Goal: Browse casually: Explore the website without a specific task or goal

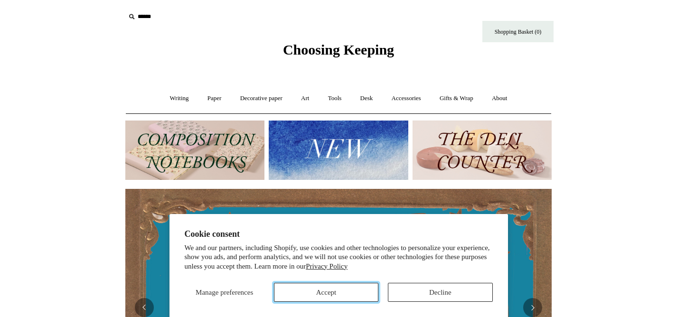
click at [337, 293] on button "Accept" at bounding box center [326, 292] width 104 height 19
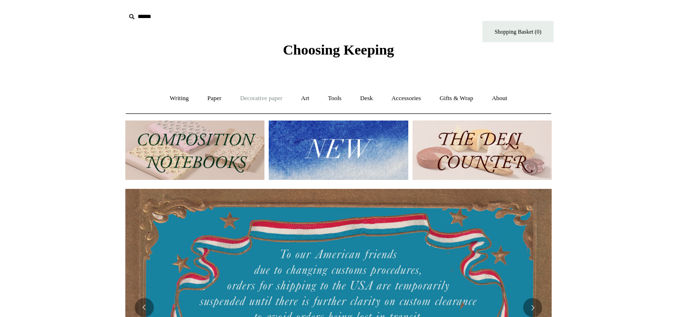
click at [265, 107] on link "Decorative paper +" at bounding box center [261, 98] width 59 height 25
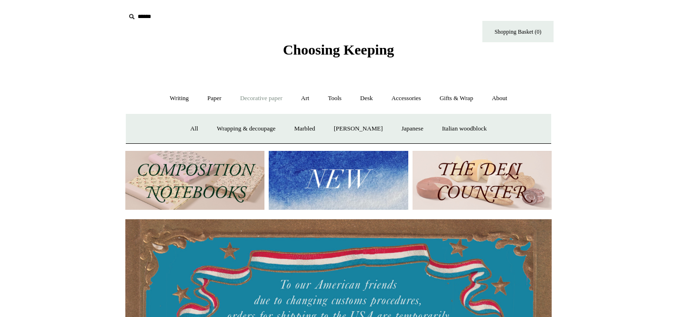
click at [263, 100] on link "Decorative paper -" at bounding box center [261, 98] width 59 height 25
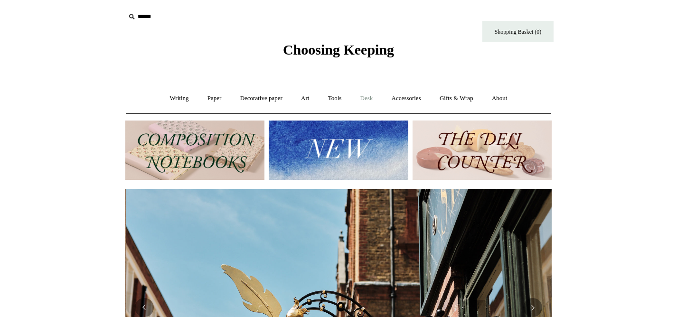
scroll to position [0, 427]
click at [344, 96] on link "Tools +" at bounding box center [335, 98] width 31 height 25
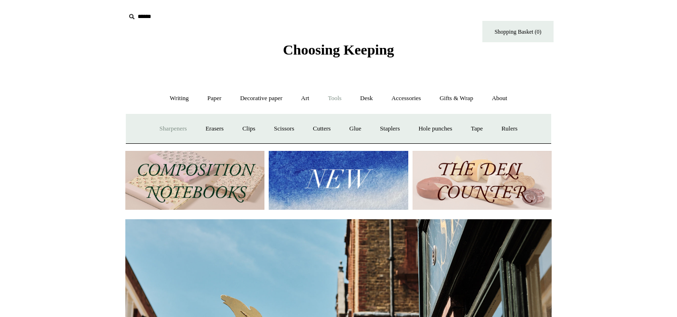
click at [166, 122] on link "Sharpeners" at bounding box center [173, 128] width 45 height 25
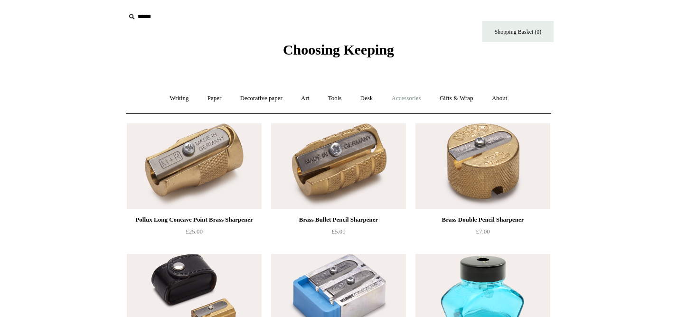
click at [409, 99] on link "Accessories +" at bounding box center [406, 98] width 47 height 25
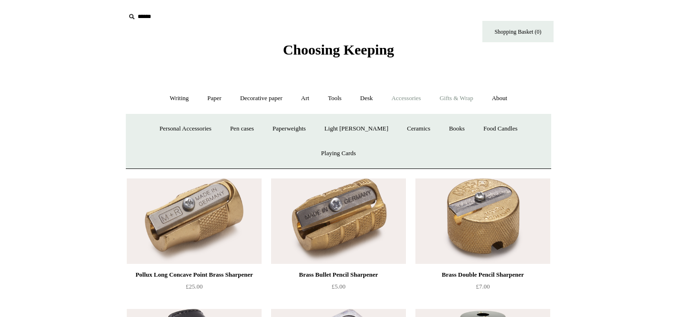
click at [468, 96] on link "Gifts & Wrap +" at bounding box center [456, 98] width 51 height 25
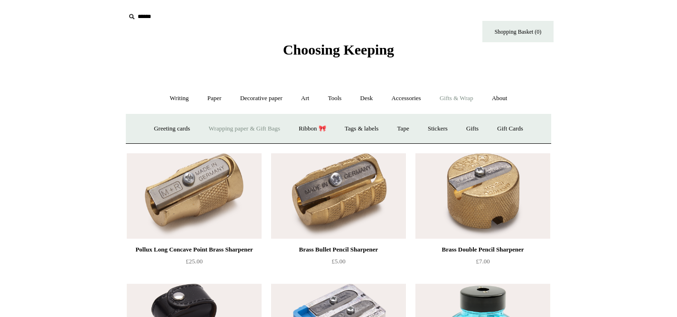
click at [204, 133] on link "Wrapping paper & Gift Bags" at bounding box center [244, 128] width 88 height 25
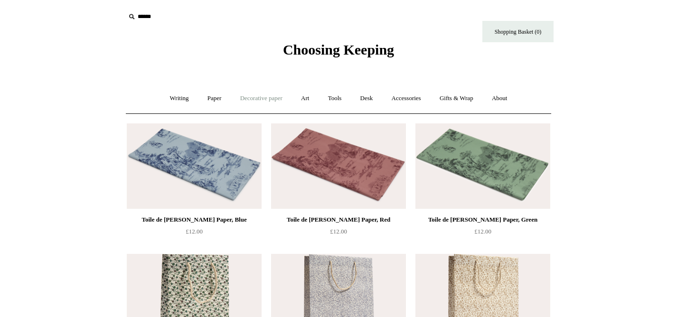
click at [246, 98] on link "Decorative paper +" at bounding box center [261, 98] width 59 height 25
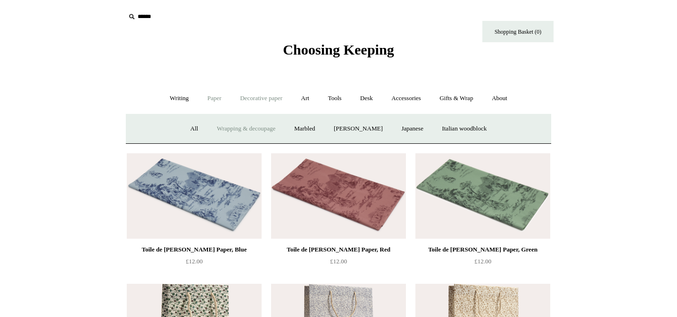
click at [201, 98] on link "Paper +" at bounding box center [214, 98] width 31 height 25
click at [161, 99] on link "Writing +" at bounding box center [179, 98] width 36 height 25
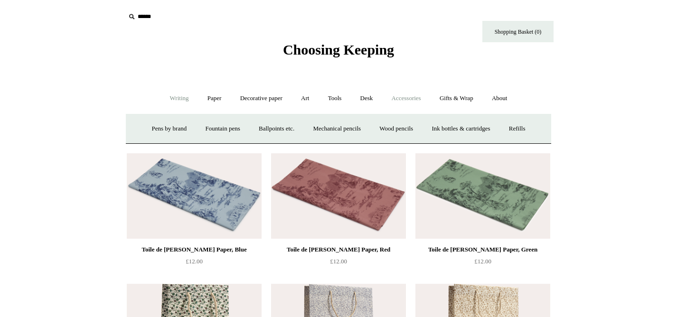
click at [398, 100] on link "Accessories +" at bounding box center [406, 98] width 47 height 25
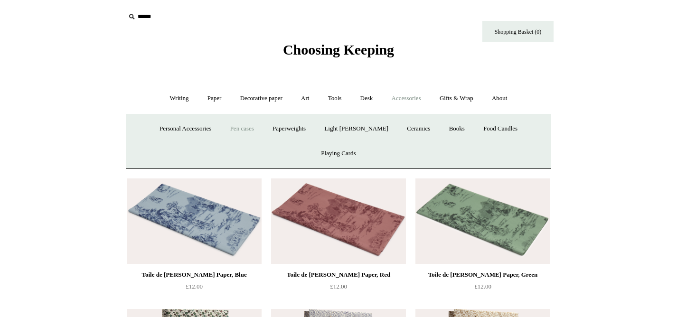
click at [234, 126] on link "Pen cases" at bounding box center [242, 128] width 41 height 25
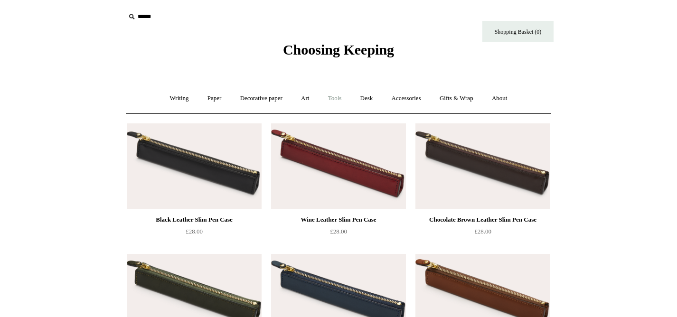
click at [339, 97] on link "Tools +" at bounding box center [335, 98] width 31 height 25
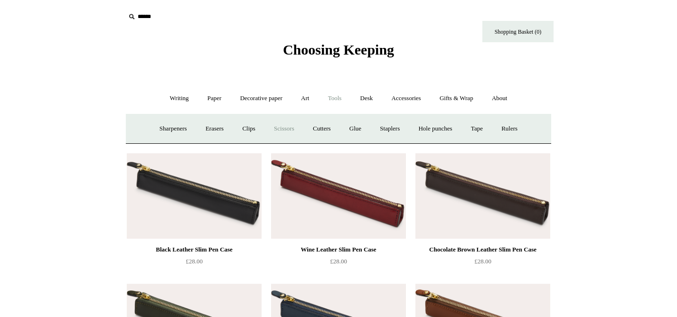
click at [280, 128] on link "Scissors" at bounding box center [285, 128] width 38 height 25
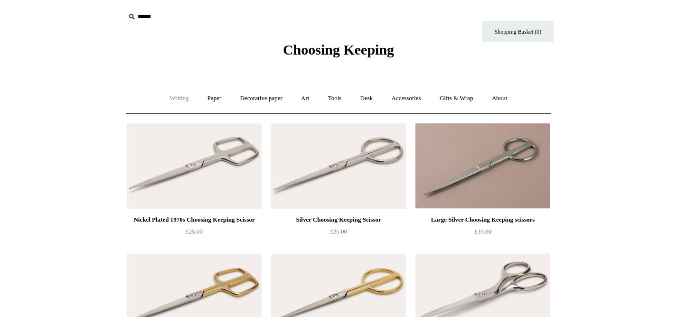
click at [164, 97] on link "Writing +" at bounding box center [179, 98] width 36 height 25
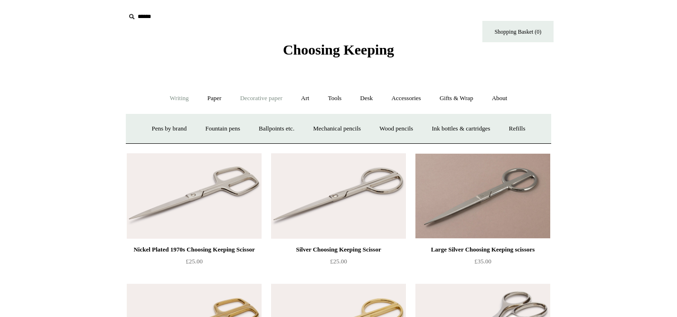
click at [277, 96] on link "Decorative paper +" at bounding box center [261, 98] width 59 height 25
click at [304, 103] on link "Art +" at bounding box center [305, 98] width 25 height 25
click at [469, 96] on link "Gifts & Wrap +" at bounding box center [456, 98] width 51 height 25
click at [443, 127] on link "Stickers" at bounding box center [437, 128] width 37 height 25
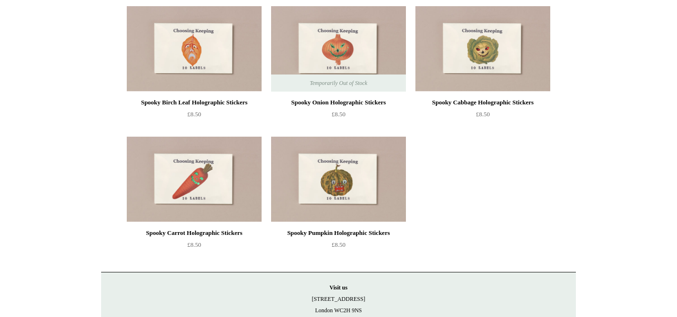
scroll to position [743, 0]
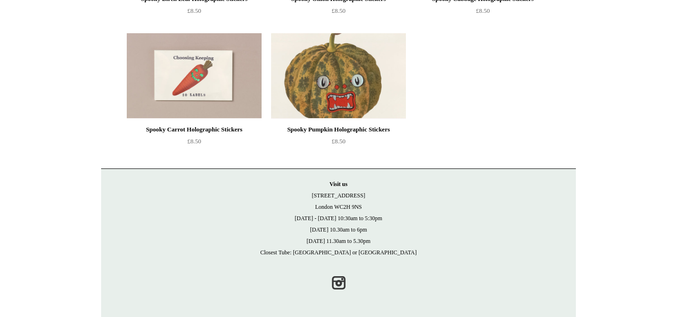
click at [350, 53] on img at bounding box center [338, 75] width 135 height 85
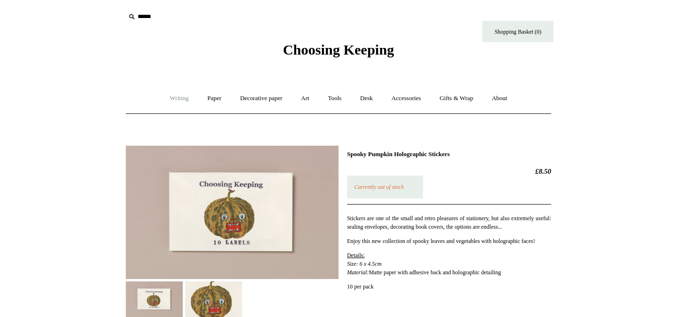
click at [173, 99] on link "Writing +" at bounding box center [179, 98] width 36 height 25
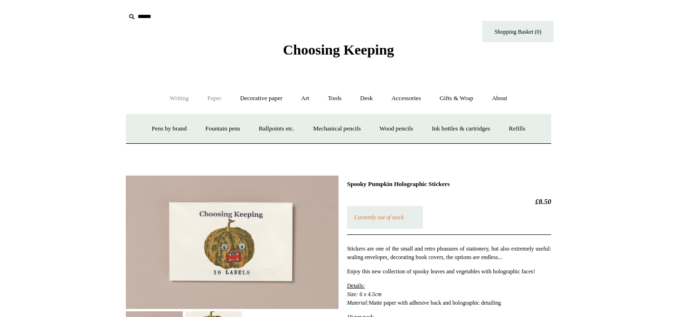
click at [221, 96] on link "Paper +" at bounding box center [214, 98] width 31 height 25
click at [434, 128] on link "Writing paper and envelopes +" at bounding box center [450, 128] width 88 height 25
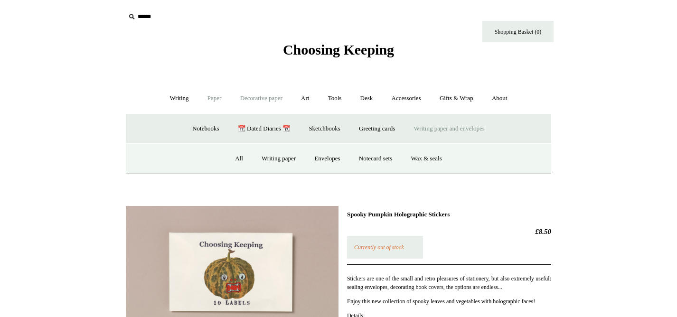
click at [257, 99] on link "Decorative paper +" at bounding box center [261, 98] width 59 height 25
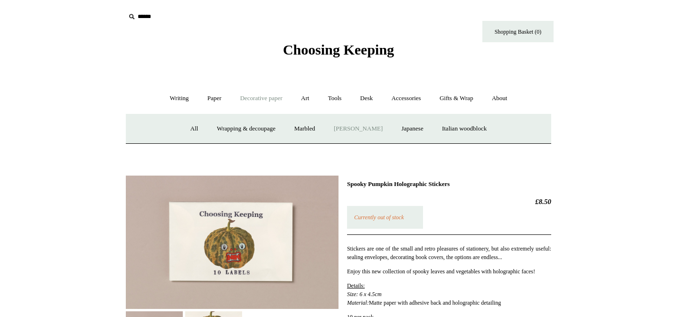
click at [346, 125] on link "[PERSON_NAME]" at bounding box center [358, 128] width 66 height 25
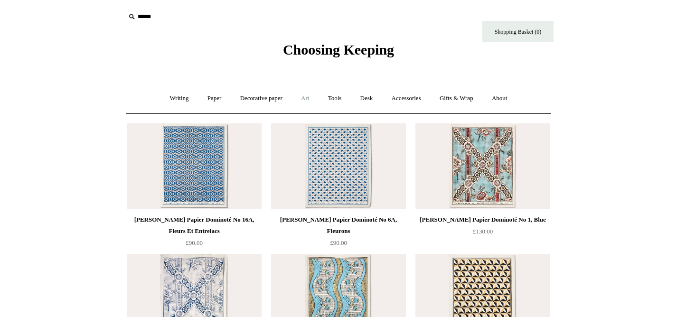
click at [304, 95] on link "Art +" at bounding box center [305, 98] width 25 height 25
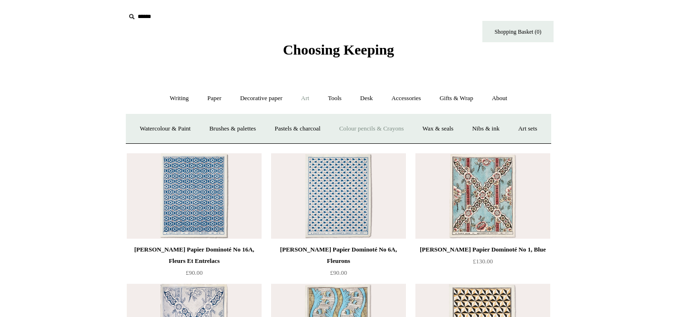
click at [410, 127] on link "Colour pencils & Crayons" at bounding box center [372, 128] width 82 height 25
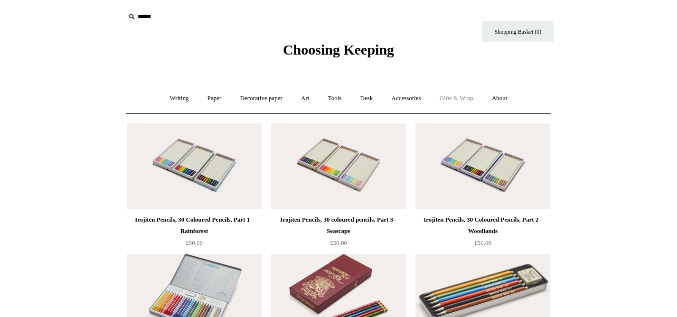
click at [459, 95] on link "Gifts & Wrap +" at bounding box center [456, 98] width 51 height 25
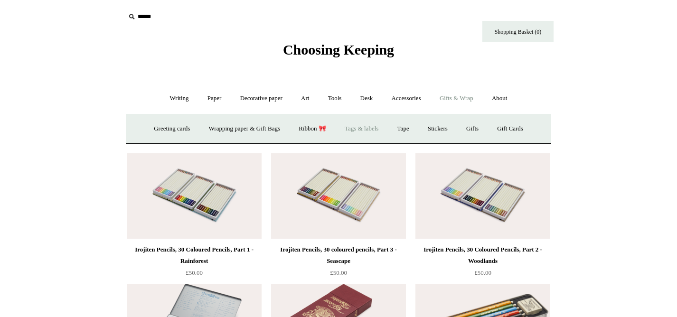
click at [365, 122] on link "Tags & labels" at bounding box center [361, 128] width 51 height 25
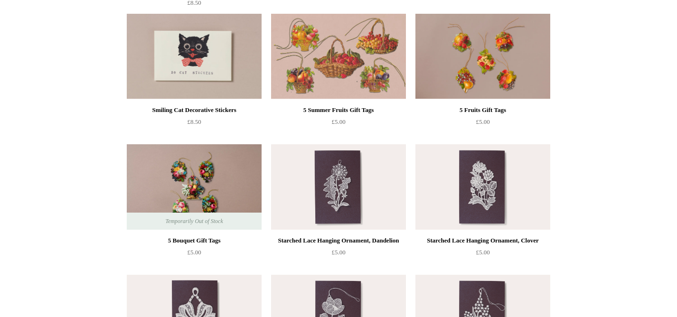
scroll to position [447, 0]
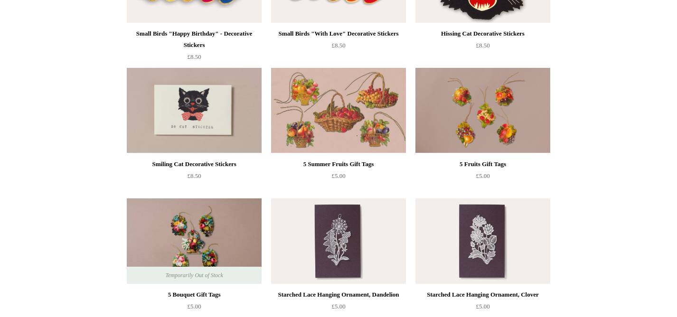
click at [209, 134] on img at bounding box center [194, 110] width 135 height 85
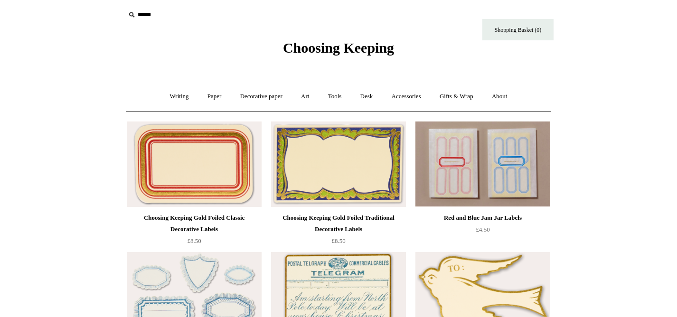
scroll to position [0, 0]
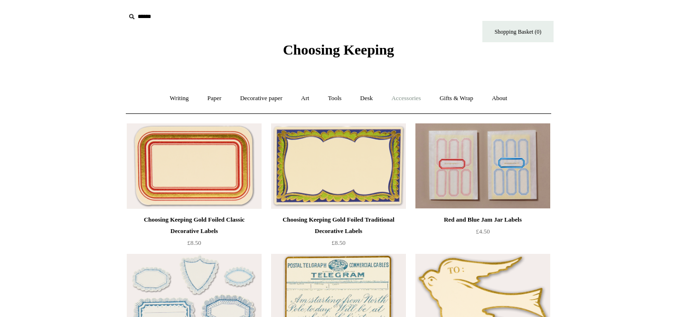
click at [413, 101] on link "Accessories +" at bounding box center [406, 98] width 47 height 25
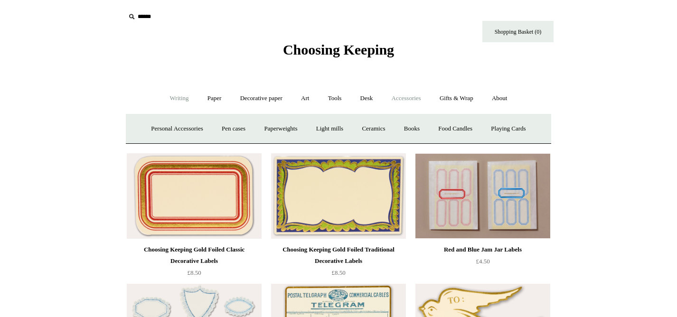
click at [177, 99] on link "Writing +" at bounding box center [179, 98] width 36 height 25
click at [204, 100] on link "Paper +" at bounding box center [214, 98] width 31 height 25
click at [432, 124] on link "Writing paper and envelopes +" at bounding box center [450, 128] width 88 height 25
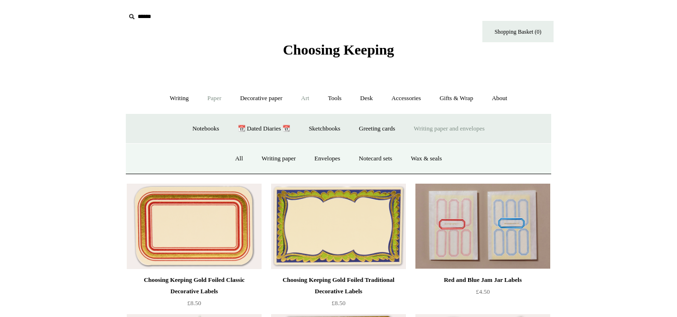
click at [305, 97] on link "Art +" at bounding box center [305, 98] width 25 height 25
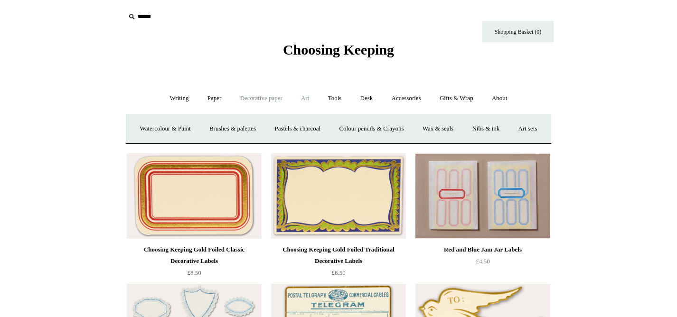
click at [279, 101] on link "Decorative paper +" at bounding box center [261, 98] width 59 height 25
click at [202, 94] on link "Paper +" at bounding box center [214, 98] width 31 height 25
click at [210, 99] on link "Paper -" at bounding box center [214, 98] width 31 height 25
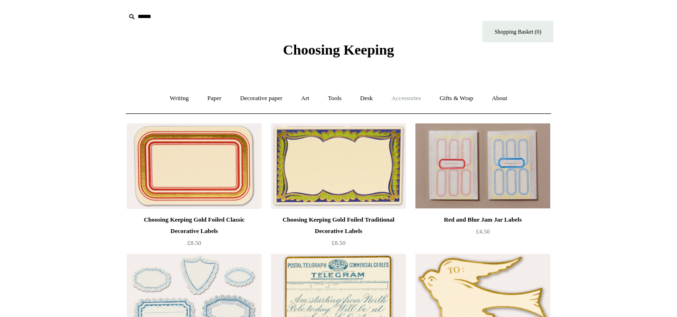
click at [425, 100] on link "Accessories +" at bounding box center [406, 98] width 47 height 25
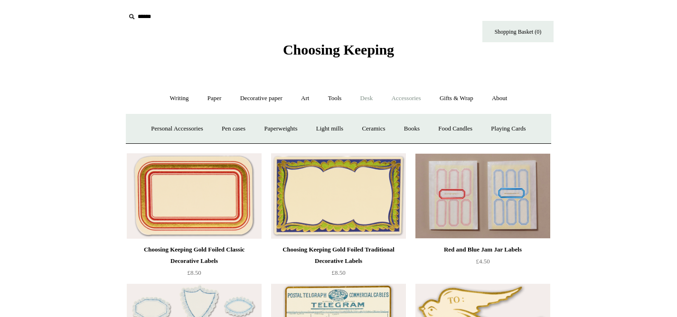
click at [367, 95] on link "Desk +" at bounding box center [367, 98] width 30 height 25
click at [480, 98] on link "Gifts & Wrap +" at bounding box center [456, 98] width 51 height 25
click at [441, 129] on link "Stickers" at bounding box center [437, 128] width 37 height 25
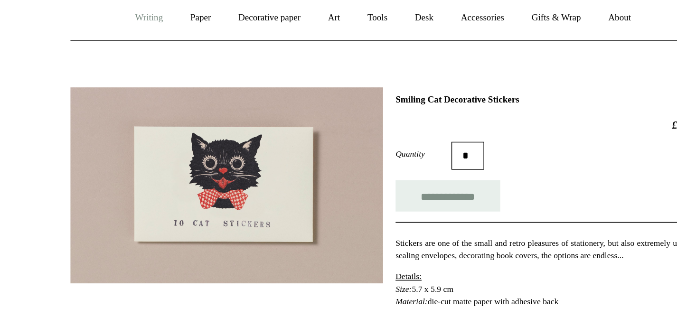
click at [182, 98] on link "Writing +" at bounding box center [179, 98] width 36 height 25
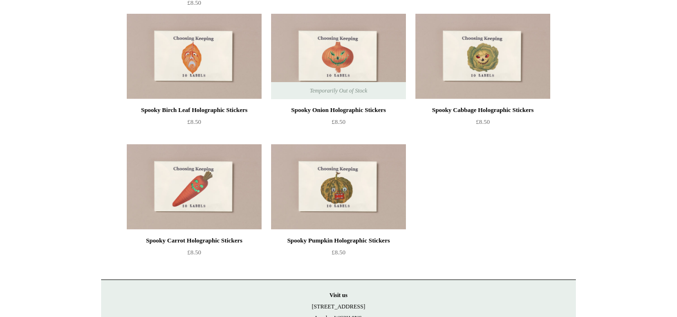
scroll to position [633, 0]
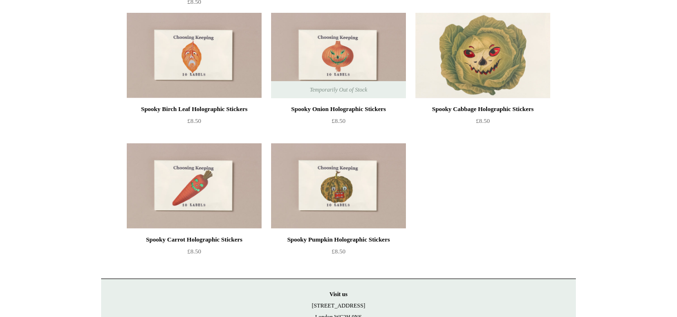
click at [495, 51] on img at bounding box center [483, 55] width 135 height 85
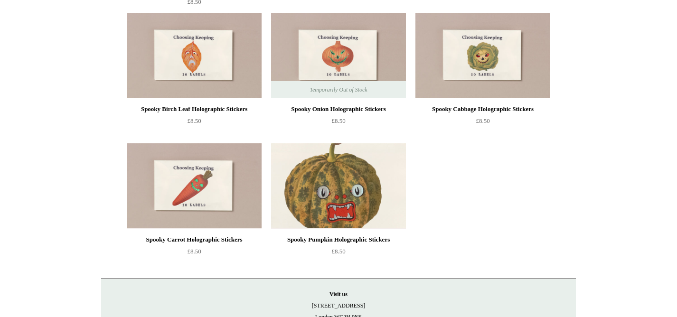
click at [350, 200] on img at bounding box center [338, 185] width 135 height 85
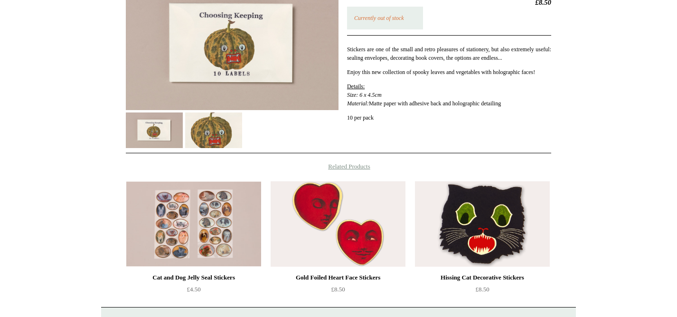
scroll to position [177, 0]
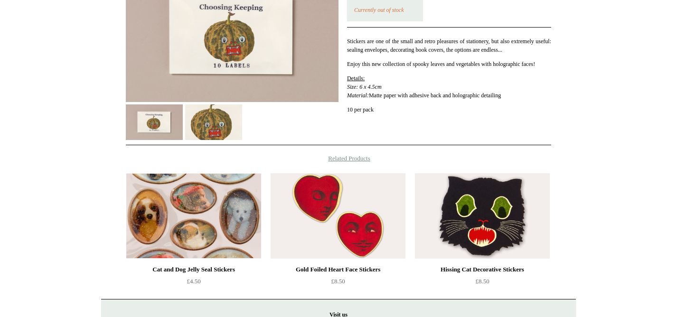
click at [221, 221] on img at bounding box center [193, 215] width 135 height 85
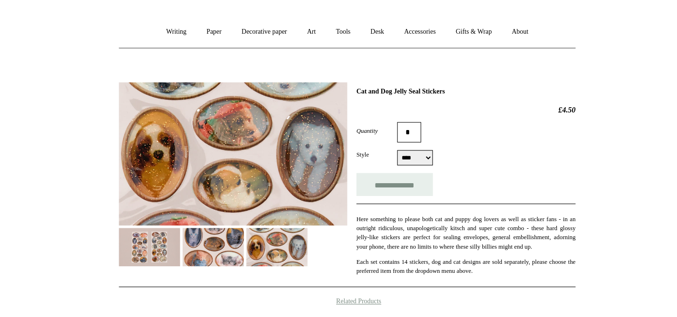
scroll to position [136, 0]
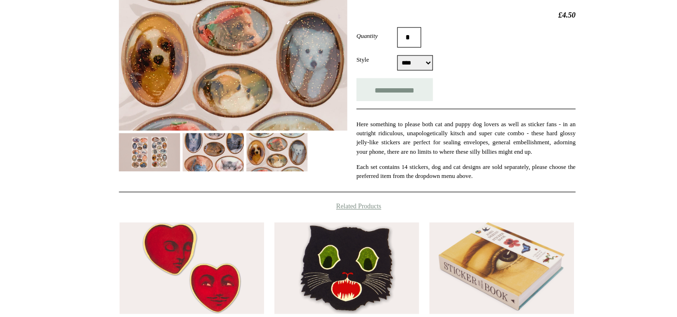
click at [269, 167] on img at bounding box center [273, 164] width 57 height 36
click at [220, 163] on img at bounding box center [213, 164] width 57 height 36
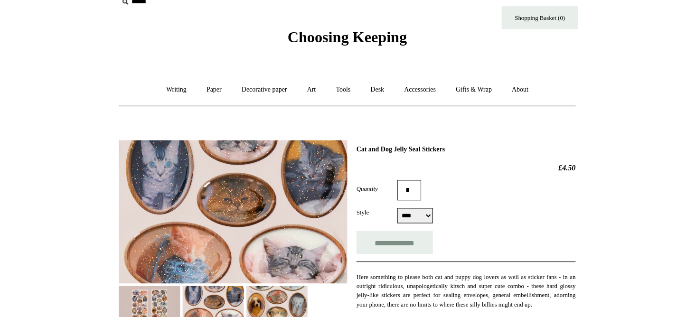
scroll to position [1, 0]
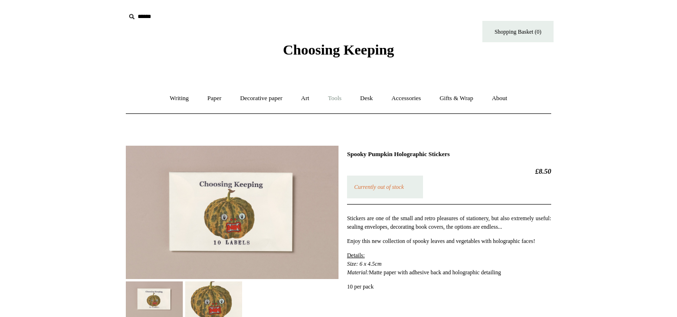
click at [338, 95] on link "Tools +" at bounding box center [335, 98] width 31 height 25
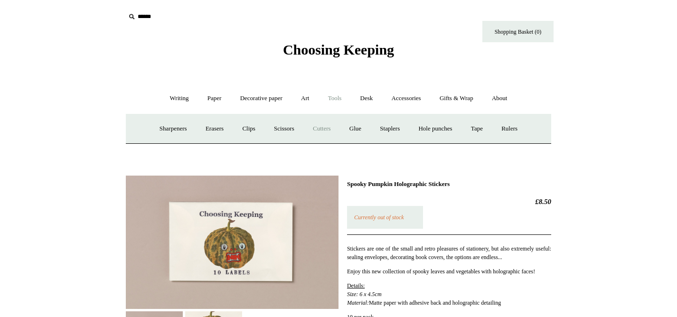
click at [325, 129] on link "Cutters" at bounding box center [321, 128] width 35 height 25
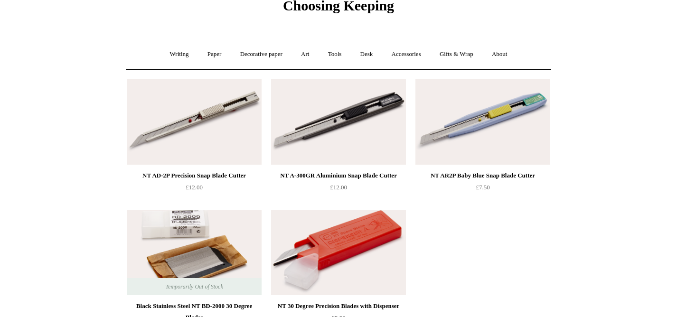
scroll to position [39, 0]
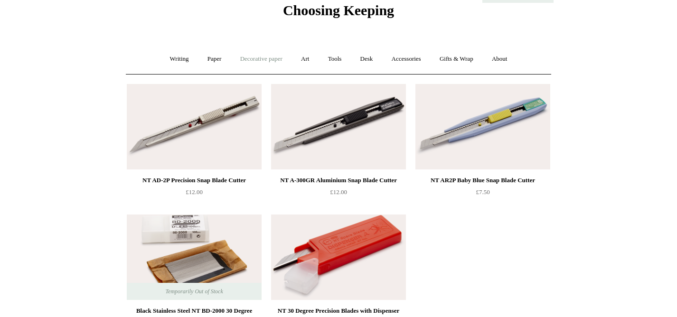
click at [254, 60] on link "Decorative paper +" at bounding box center [261, 59] width 59 height 25
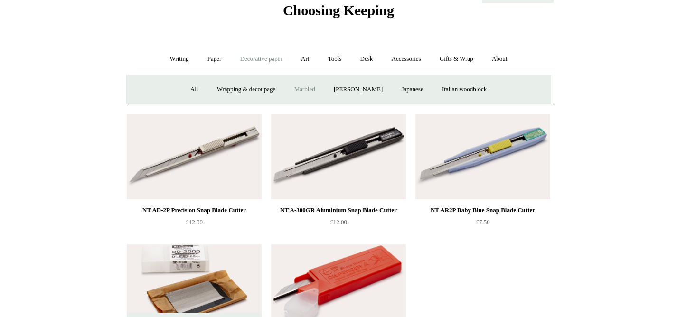
click at [305, 93] on link "Marbled" at bounding box center [305, 89] width 38 height 25
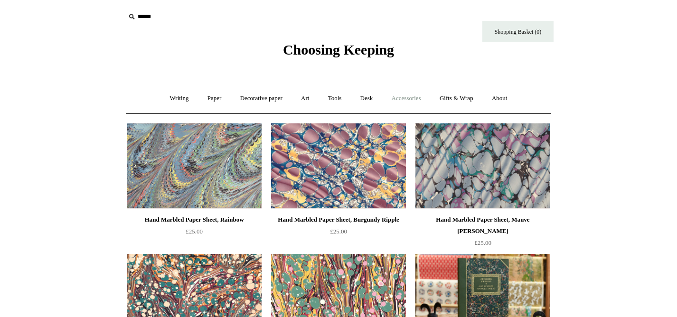
click at [422, 97] on link "Accessories +" at bounding box center [406, 98] width 47 height 25
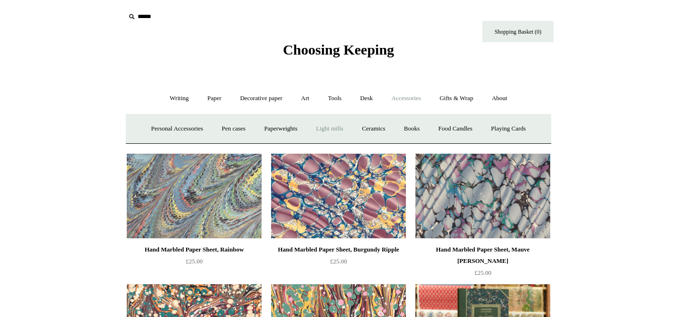
click at [317, 128] on link "Light mills" at bounding box center [330, 128] width 44 height 25
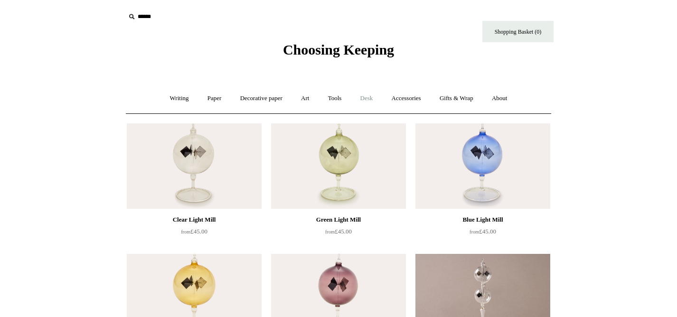
click at [370, 98] on link "Desk +" at bounding box center [367, 98] width 30 height 25
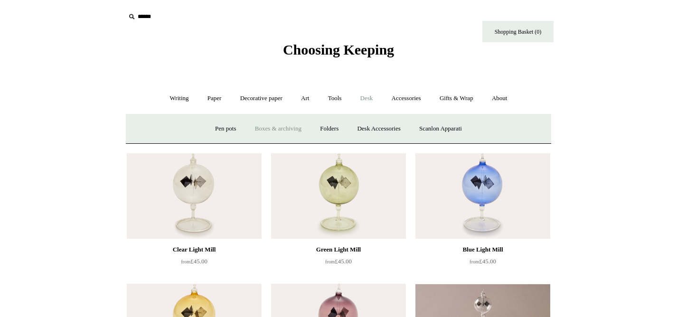
click at [280, 129] on link "Boxes & archiving" at bounding box center [279, 128] width 64 height 25
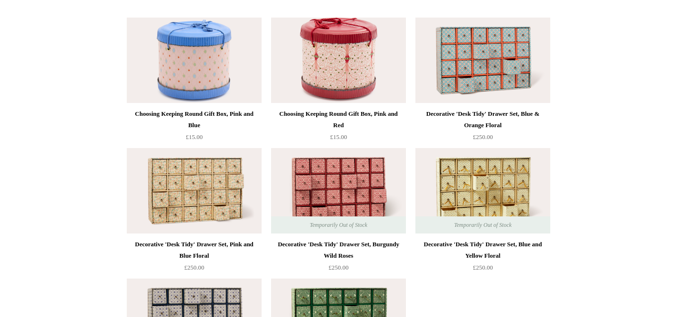
scroll to position [1235, 0]
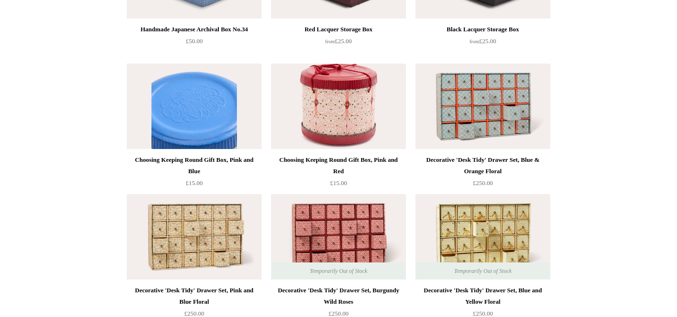
click at [196, 92] on img at bounding box center [194, 106] width 135 height 85
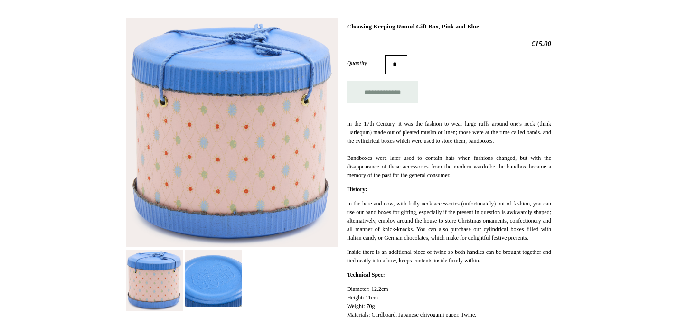
scroll to position [141, 0]
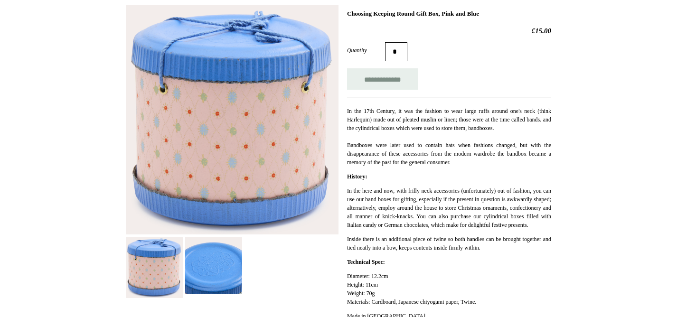
click at [212, 281] on img at bounding box center [213, 265] width 57 height 57
